Goal: Task Accomplishment & Management: Use online tool/utility

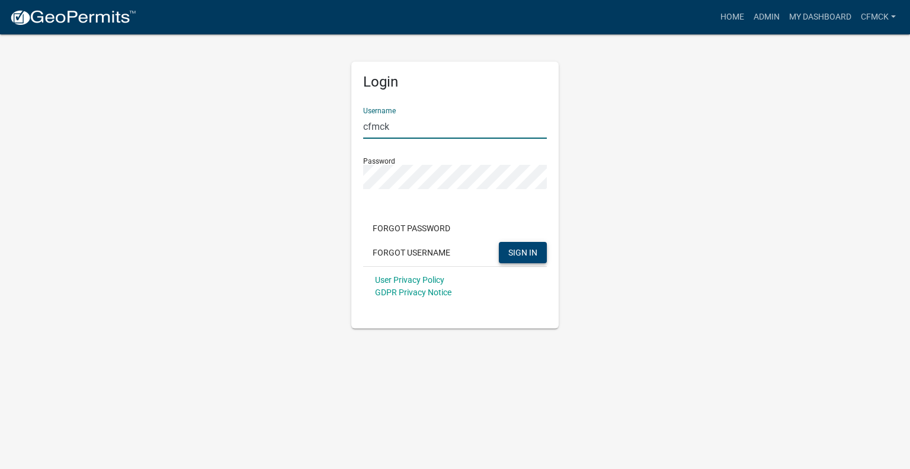
click at [523, 256] on span "SIGN IN" at bounding box center [522, 251] width 29 height 9
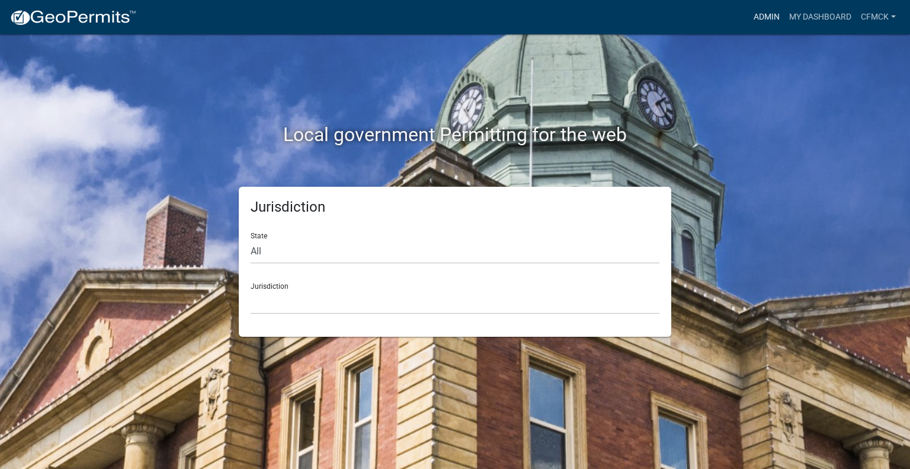
click at [760, 14] on link "Admin" at bounding box center [767, 17] width 36 height 23
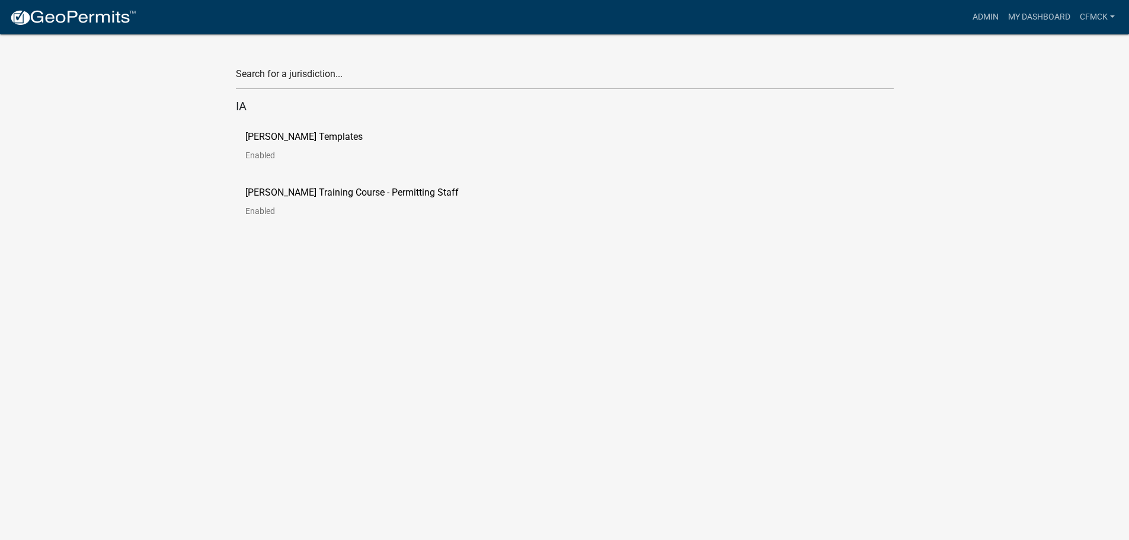
click at [270, 161] on link "[PERSON_NAME] Templates Enabled" at bounding box center [313, 150] width 136 height 37
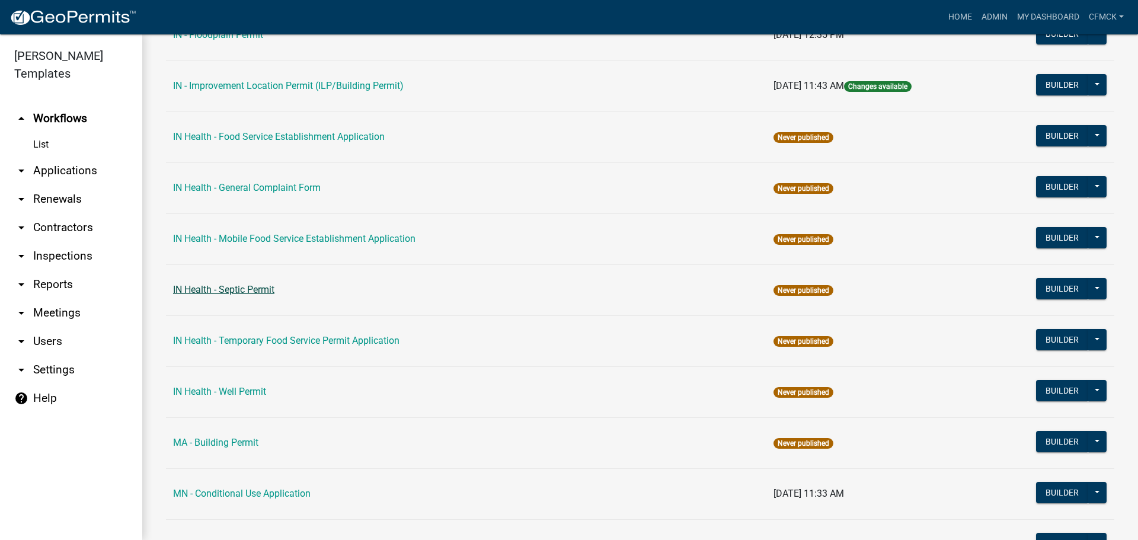
scroll to position [1422, 0]
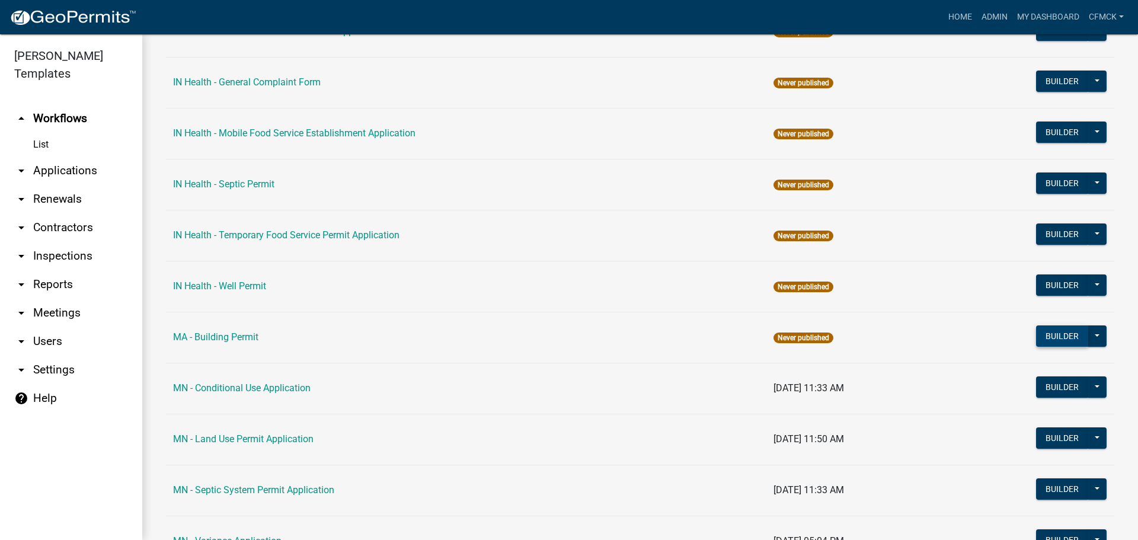
click at [910, 335] on button "Builder" at bounding box center [1062, 335] width 52 height 21
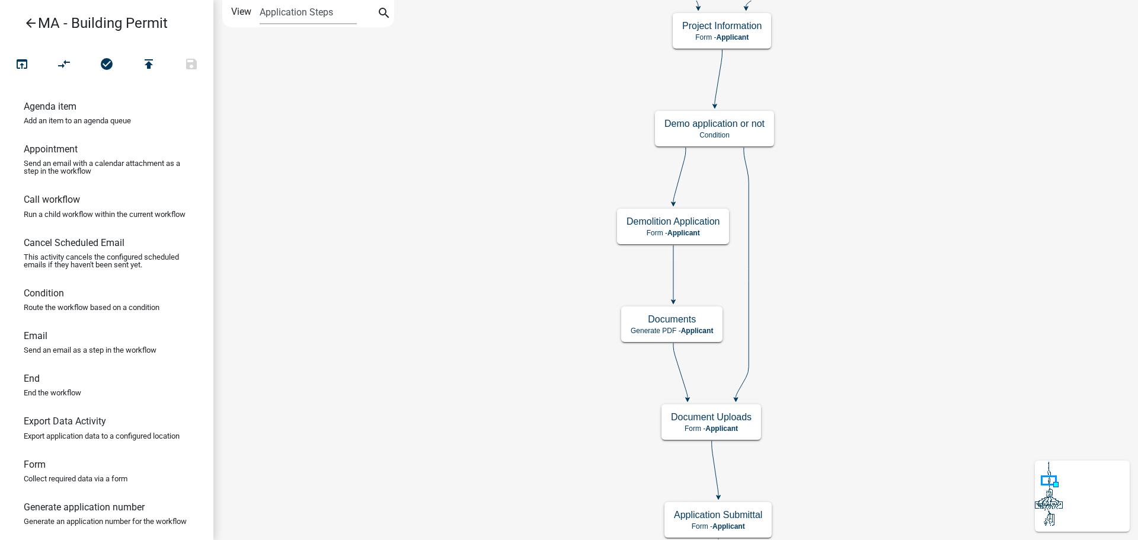
click at [29, 23] on icon "arrow_back" at bounding box center [31, 24] width 14 height 17
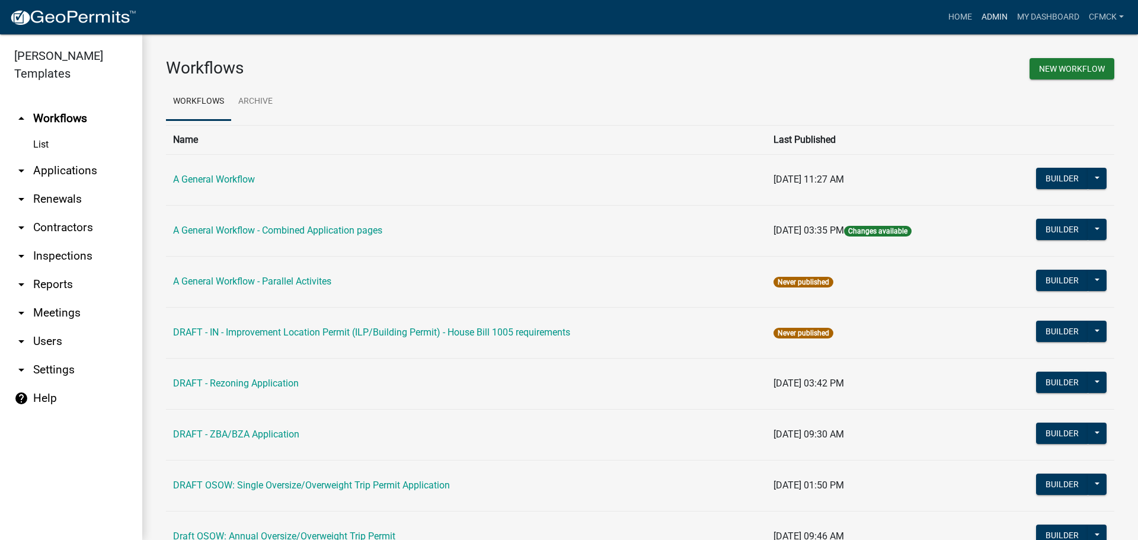
click at [910, 11] on link "Admin" at bounding box center [995, 17] width 36 height 23
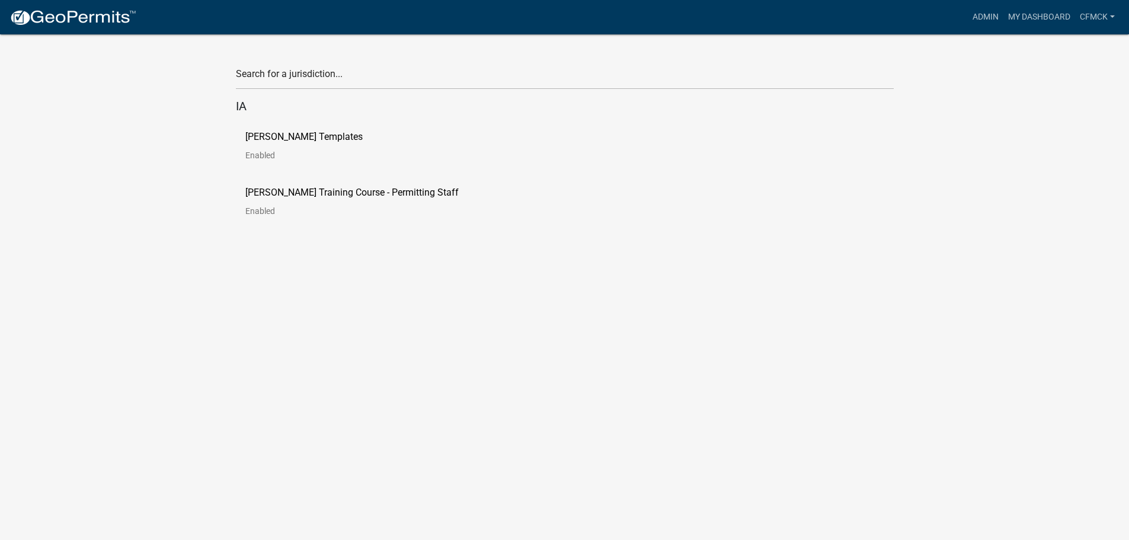
click at [274, 203] on link "[PERSON_NAME] Training Course - Permitting Staff Enabled" at bounding box center [361, 206] width 232 height 37
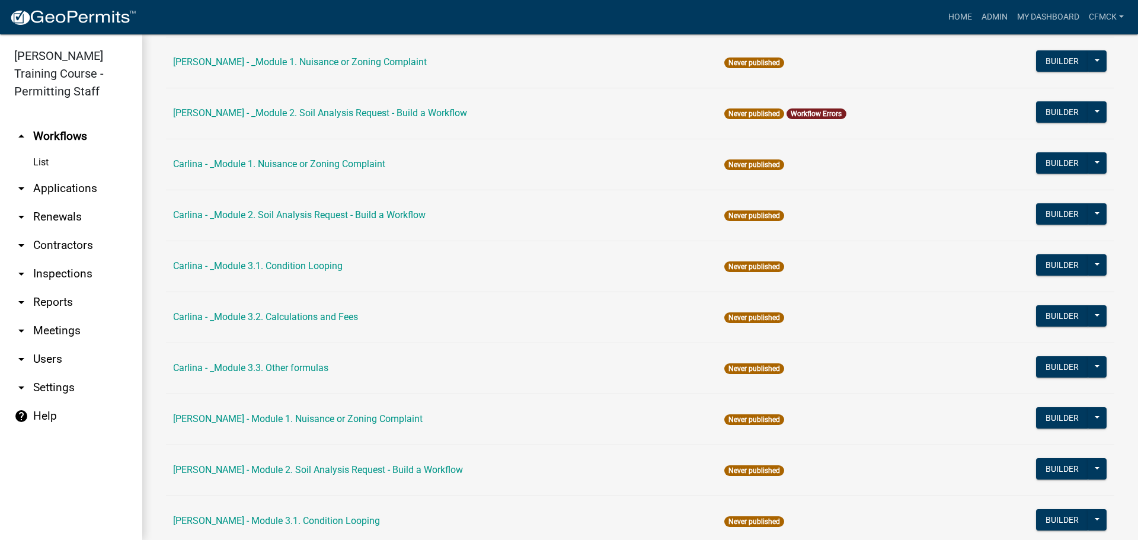
scroll to position [593, 0]
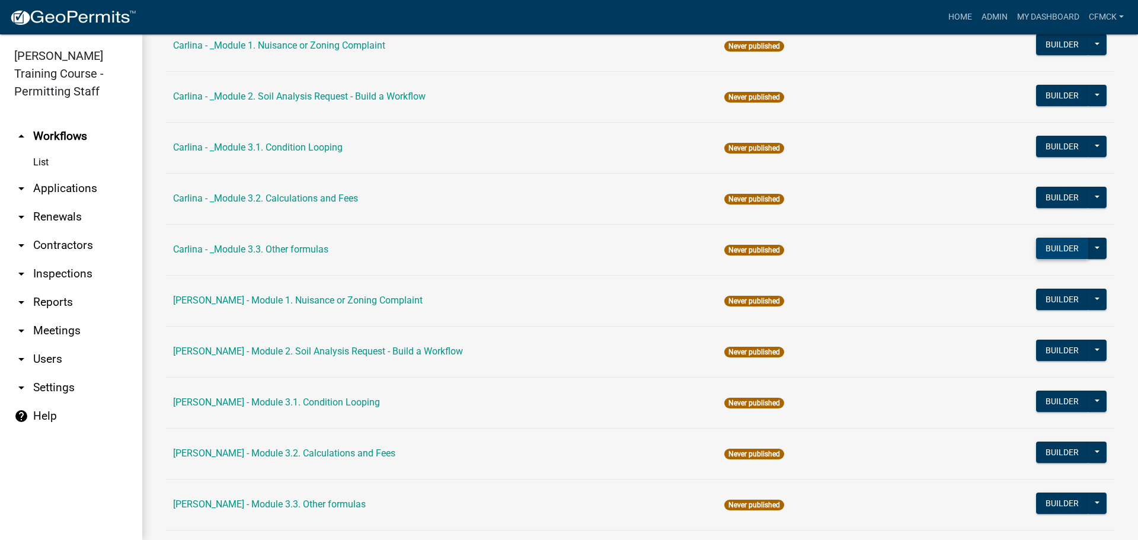
click at [910, 250] on button "Builder" at bounding box center [1062, 248] width 52 height 21
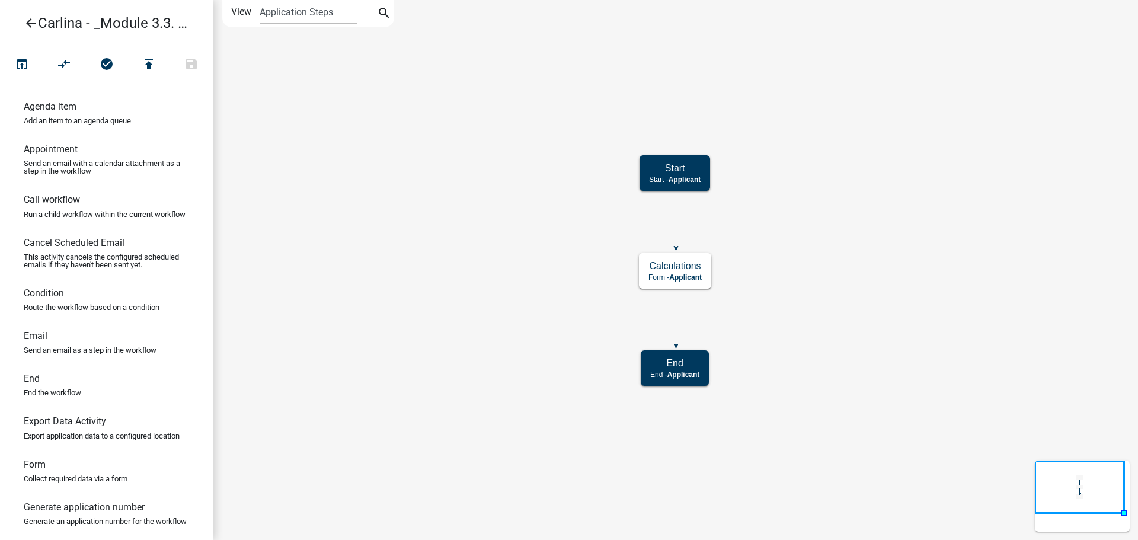
click at [541, 265] on icon "Start Start - Applicant Calculations Form - Applicant End End - Applicant" at bounding box center [675, 270] width 923 height 539
click at [700, 272] on div "Calculations Form - Applicant" at bounding box center [675, 271] width 72 height 36
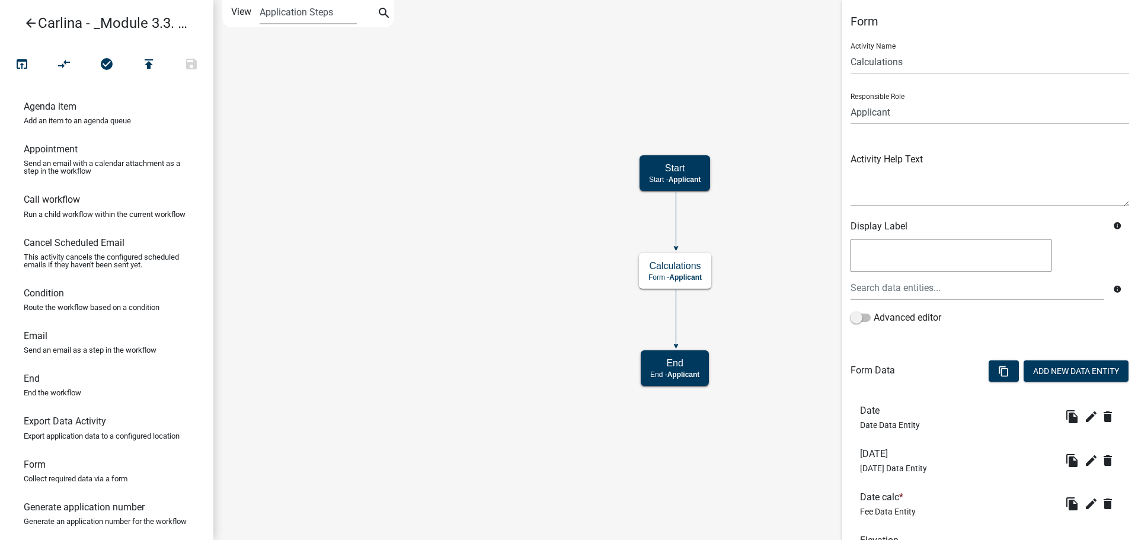
scroll to position [107, 0]
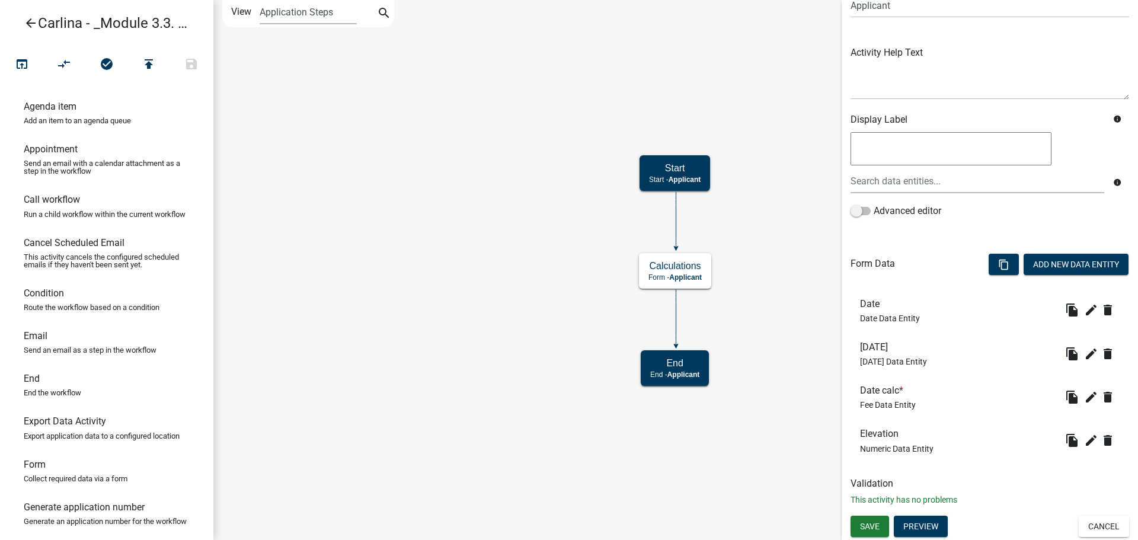
click at [460, 282] on icon "Start Start - Applicant Calculations Form - Applicant End End - Applicant" at bounding box center [675, 270] width 923 height 539
click at [817, 81] on icon "Start Start - Applicant Calculations Form - Applicant End End - Applicant" at bounding box center [675, 270] width 923 height 539
